Goal: Information Seeking & Learning: Learn about a topic

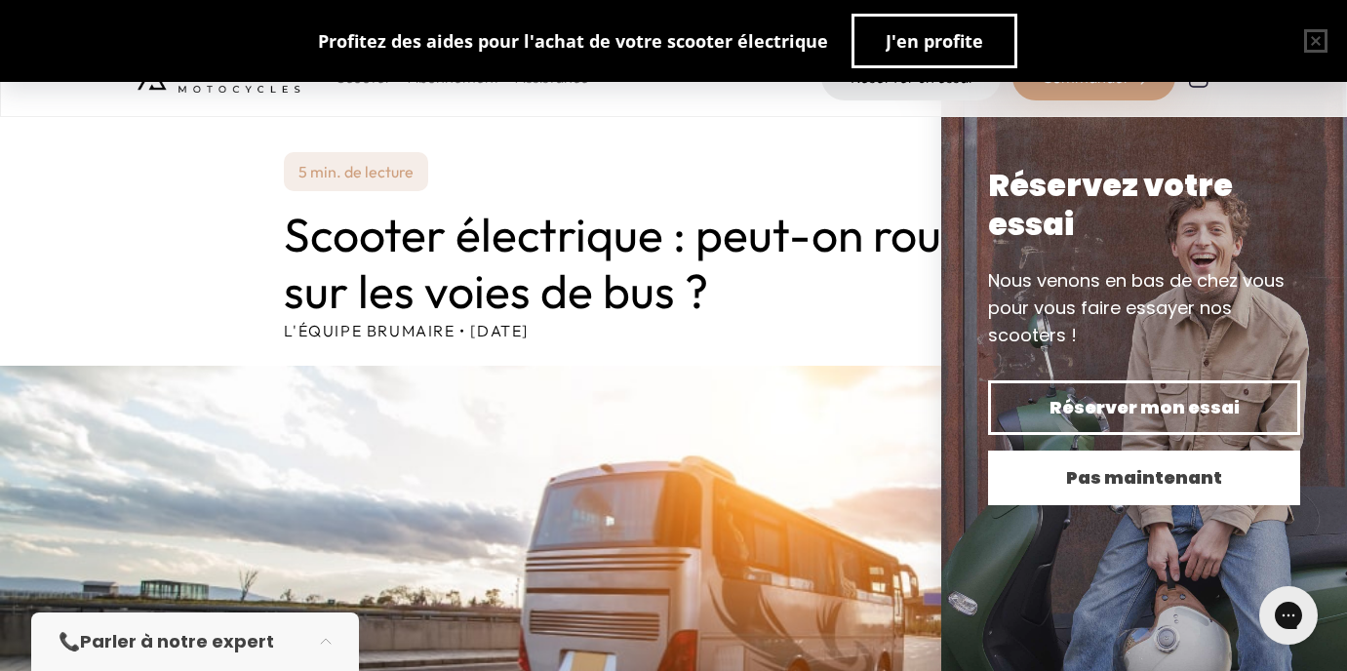
click at [1168, 476] on span "Pas maintenant" at bounding box center [1144, 477] width 244 height 27
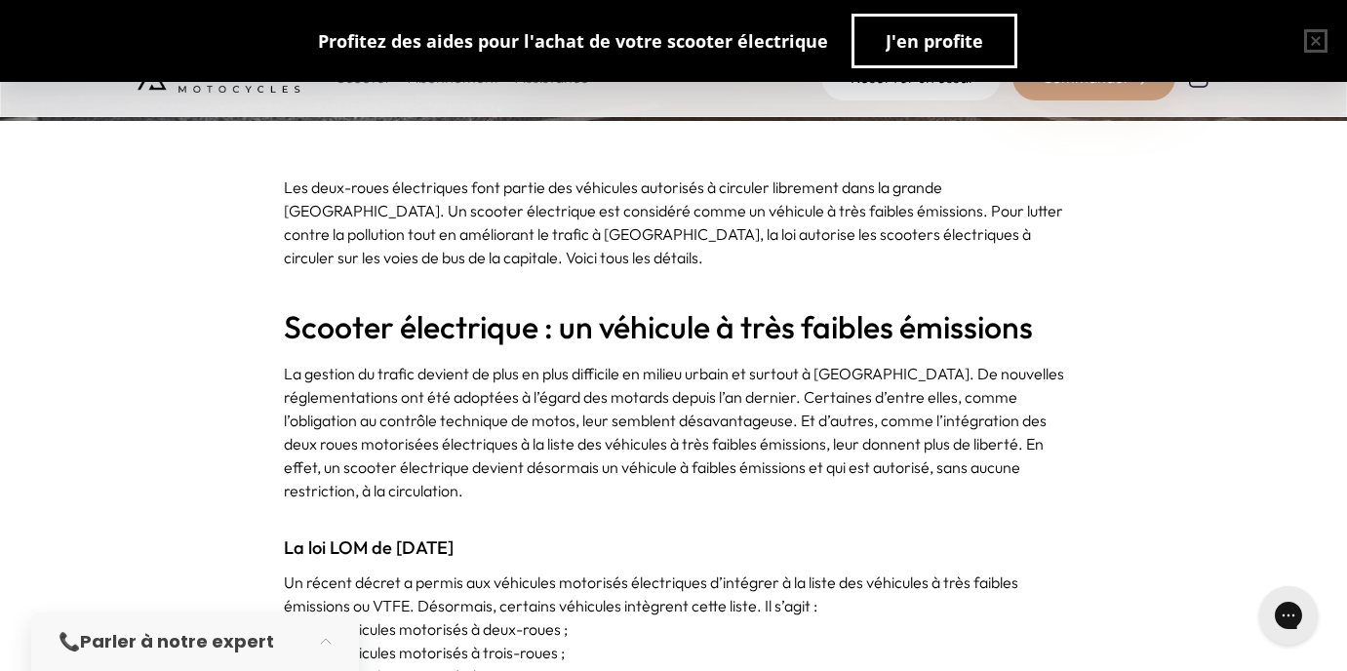
scroll to position [714, 0]
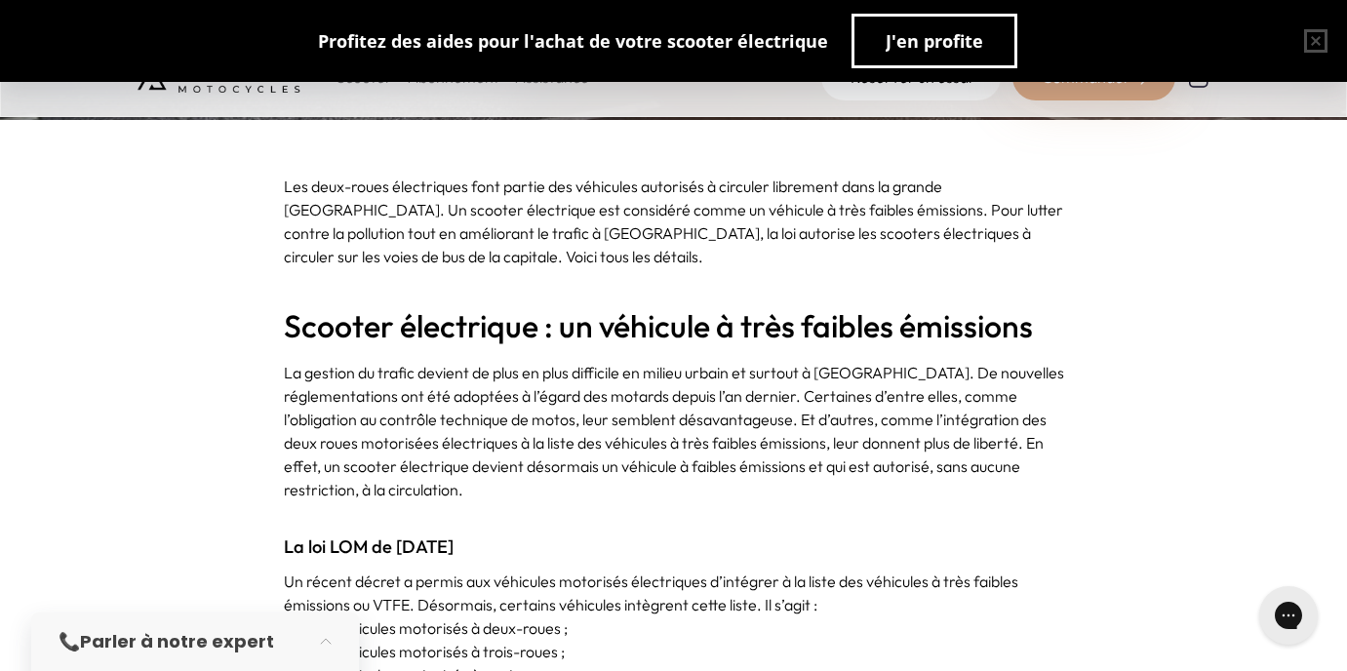
click at [572, 194] on p "Les deux-roues électriques font partie des véhicules autorisés à circuler libre…" at bounding box center [674, 222] width 780 height 94
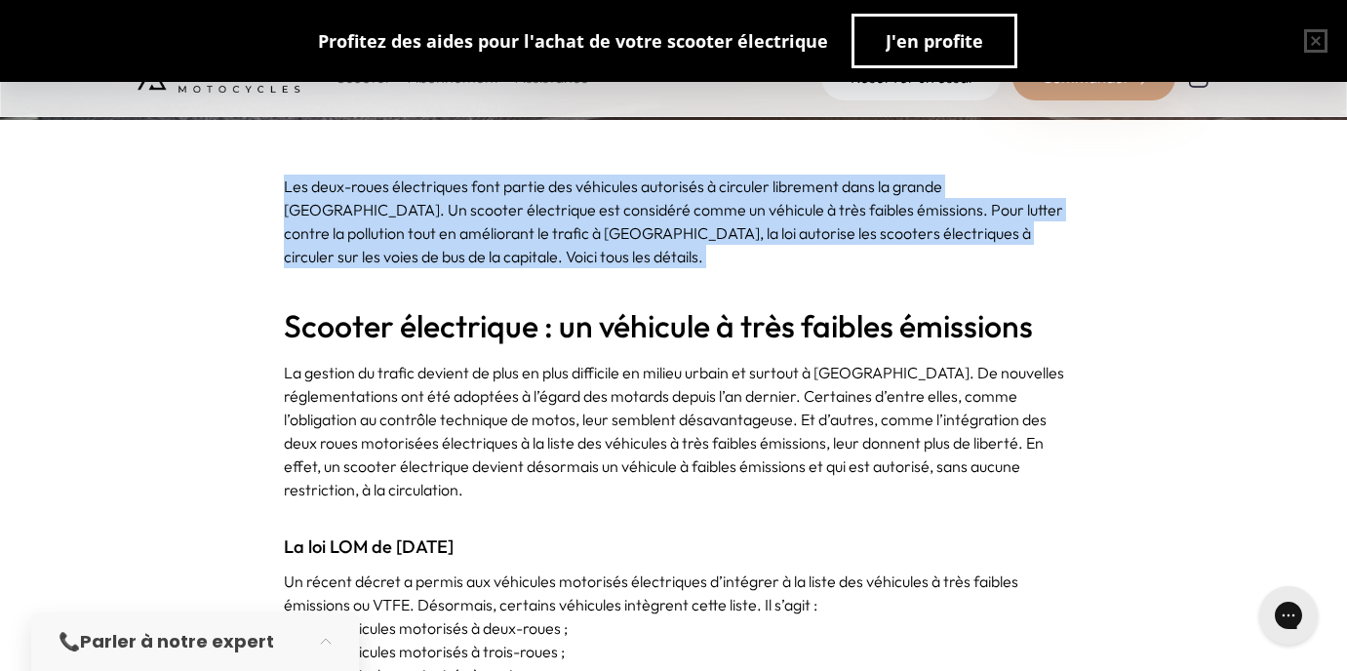
click at [572, 194] on p "Les deux-roues électriques font partie des véhicules autorisés à circuler libre…" at bounding box center [674, 222] width 780 height 94
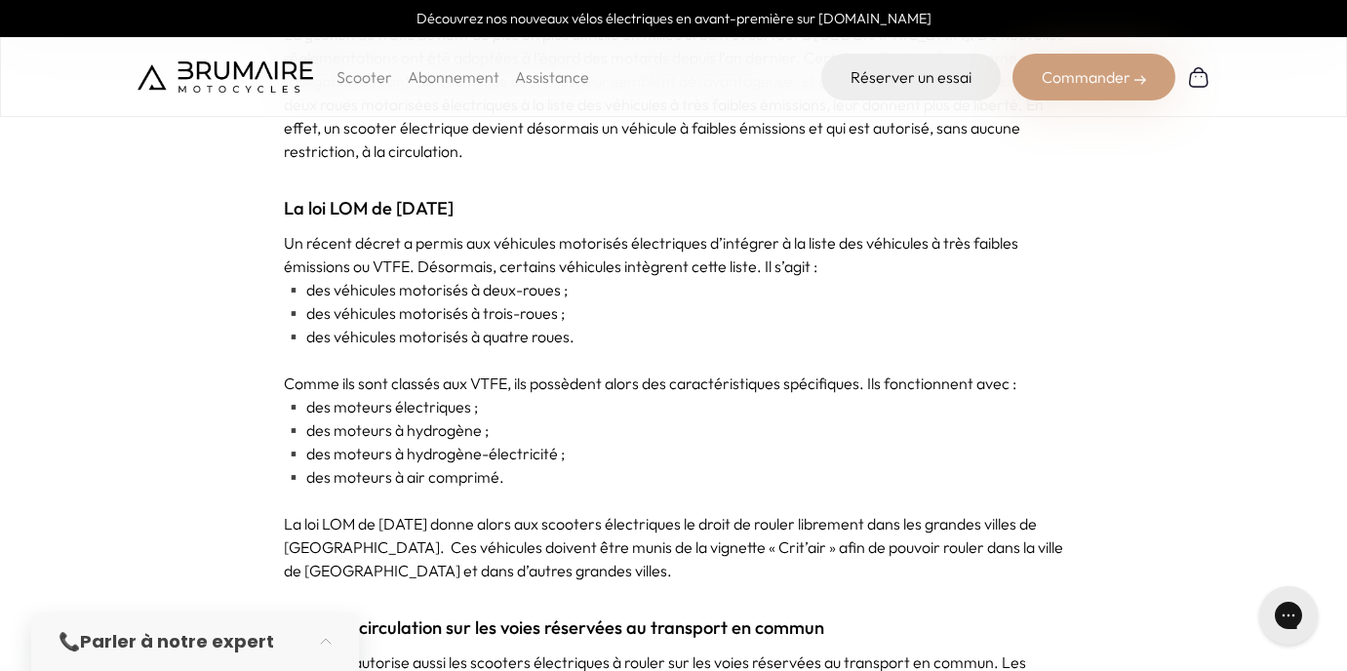
scroll to position [1061, 0]
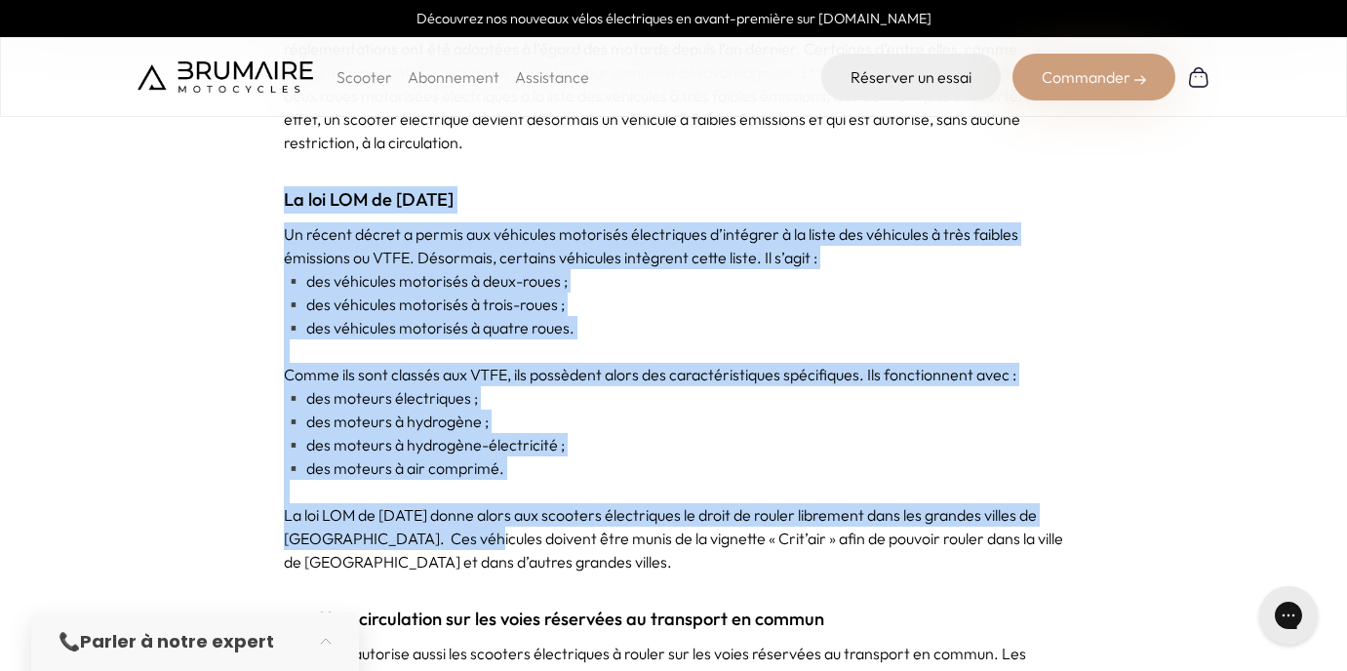
drag, startPoint x: 288, startPoint y: 204, endPoint x: 477, endPoint y: 534, distance: 380.2
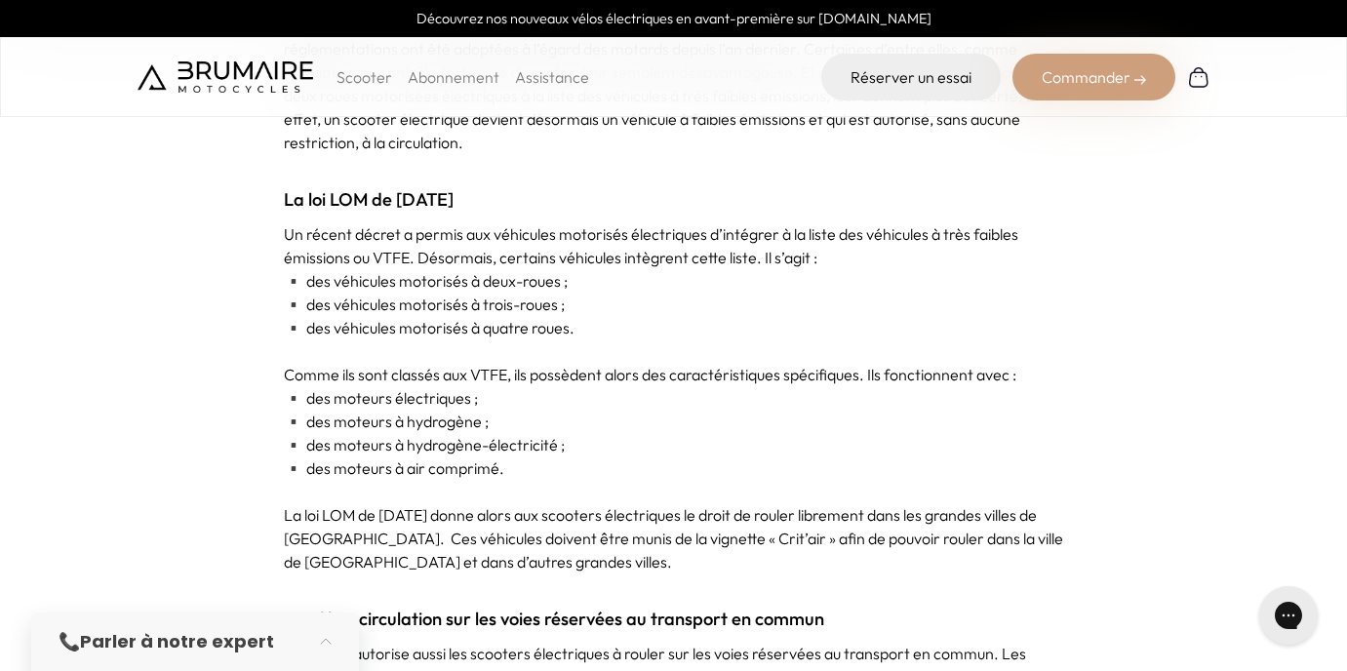
click at [374, 549] on p "La loi LOM de [DATE] donne alors aux scooters électriques le droit de rouler li…" at bounding box center [674, 538] width 780 height 70
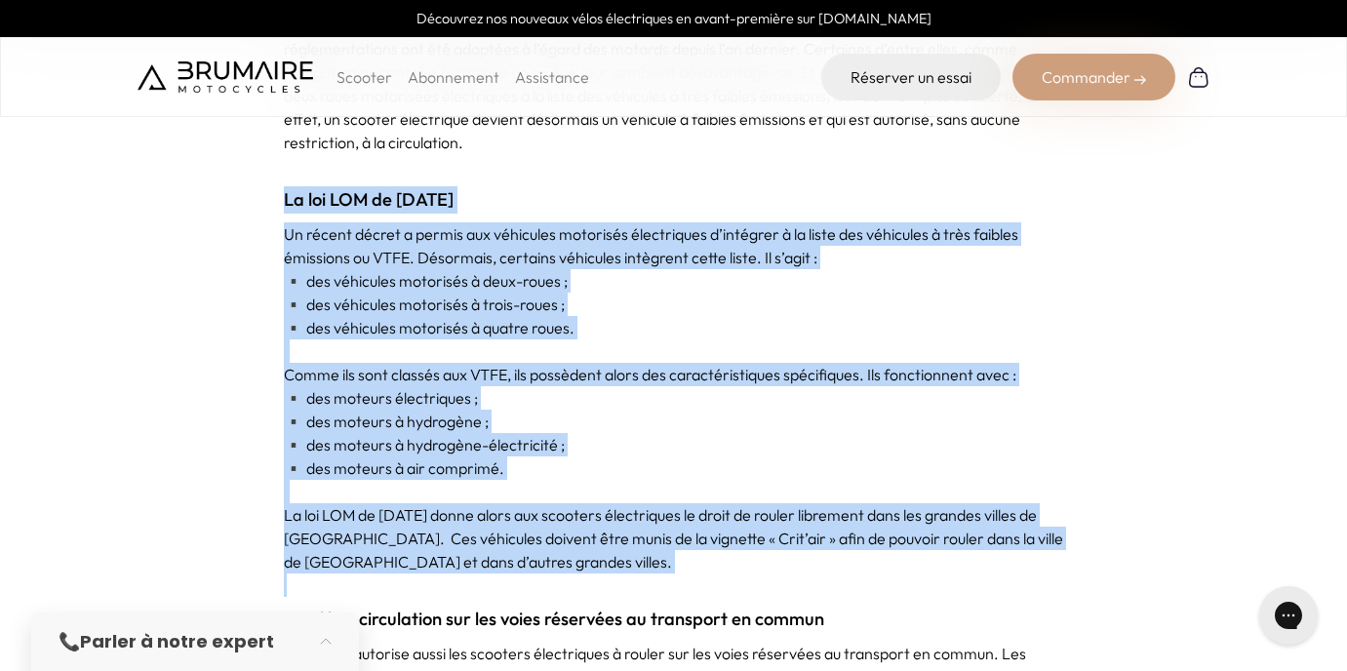
drag, startPoint x: 284, startPoint y: 198, endPoint x: 536, endPoint y: 581, distance: 458.6
copy div "La loi LOM de [DATE] Un récent décret a permis aux véhicules motorisés électriq…"
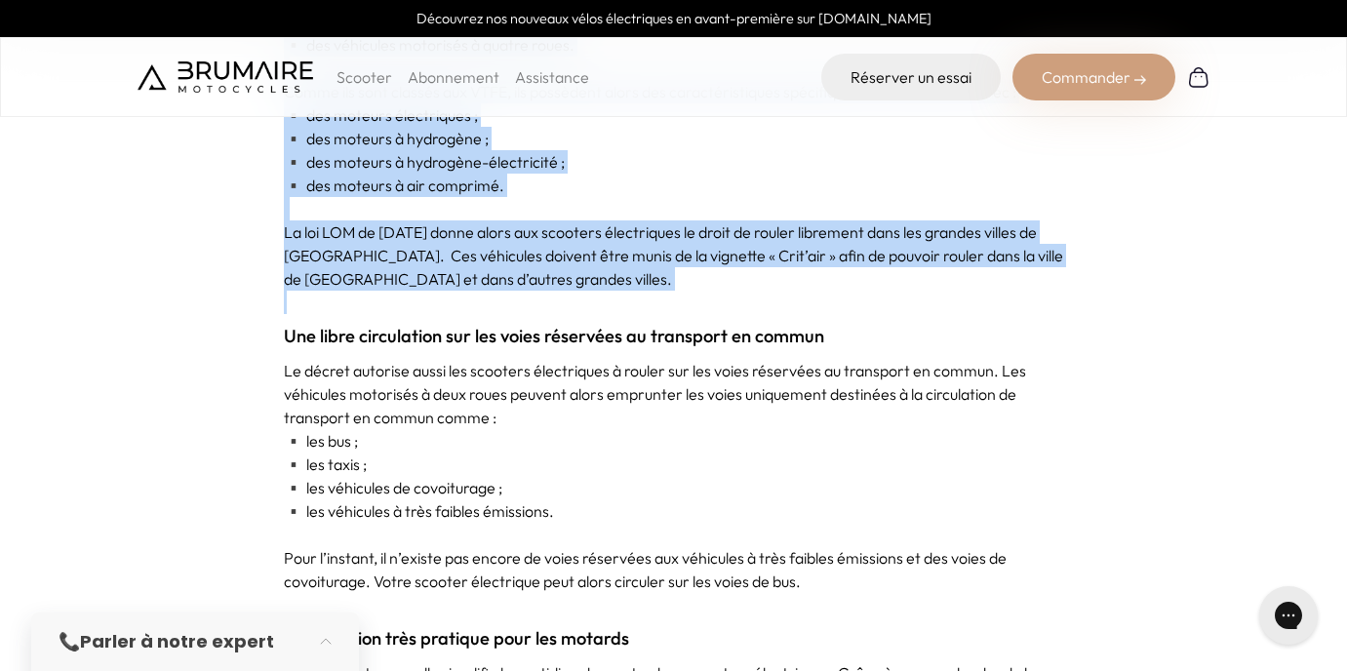
scroll to position [1487, 0]
